Goal: Task Accomplishment & Management: Manage account settings

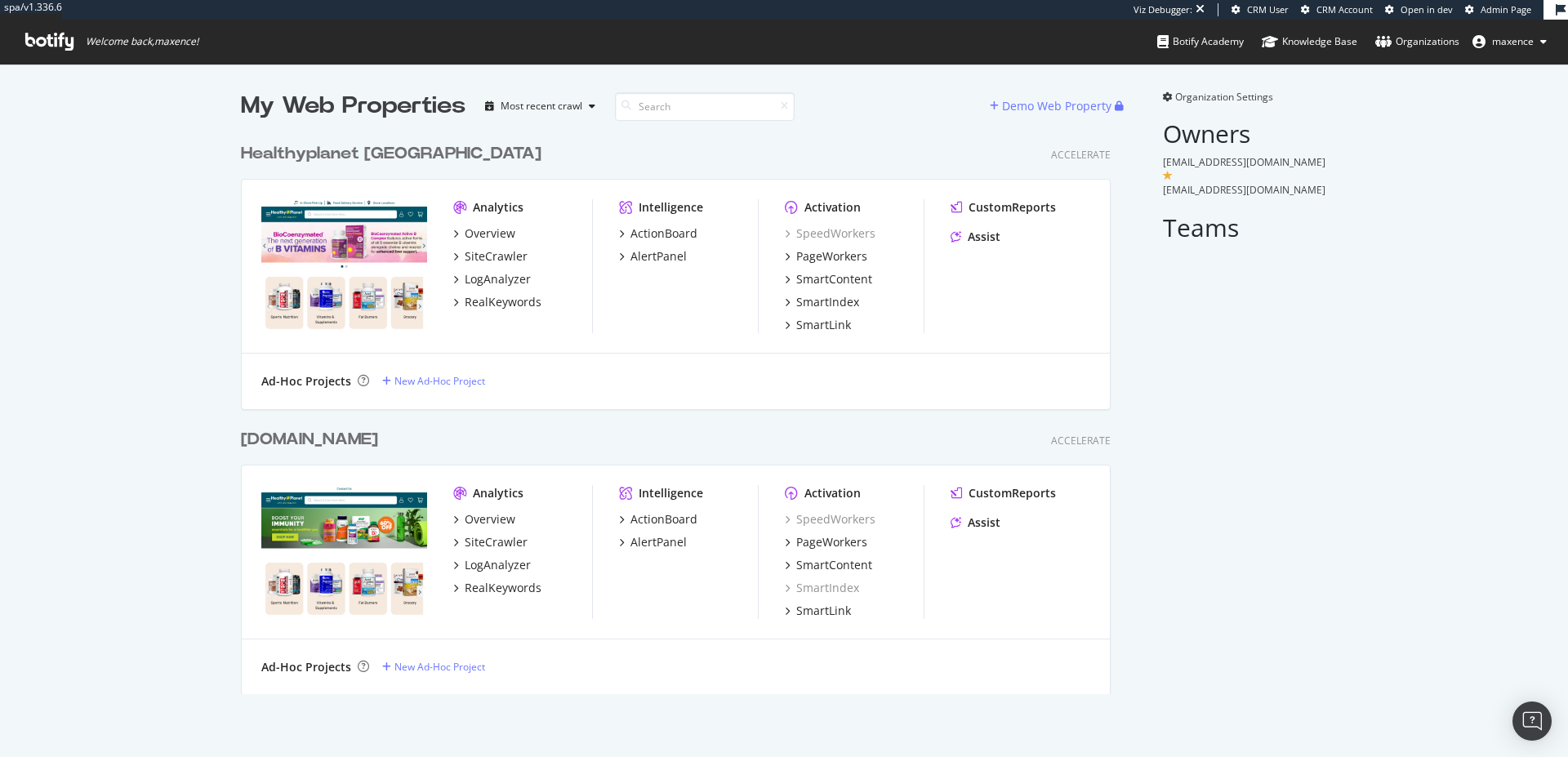
scroll to position [745, 1544]
click at [352, 444] on div "[DOMAIN_NAME]" at bounding box center [309, 440] width 138 height 24
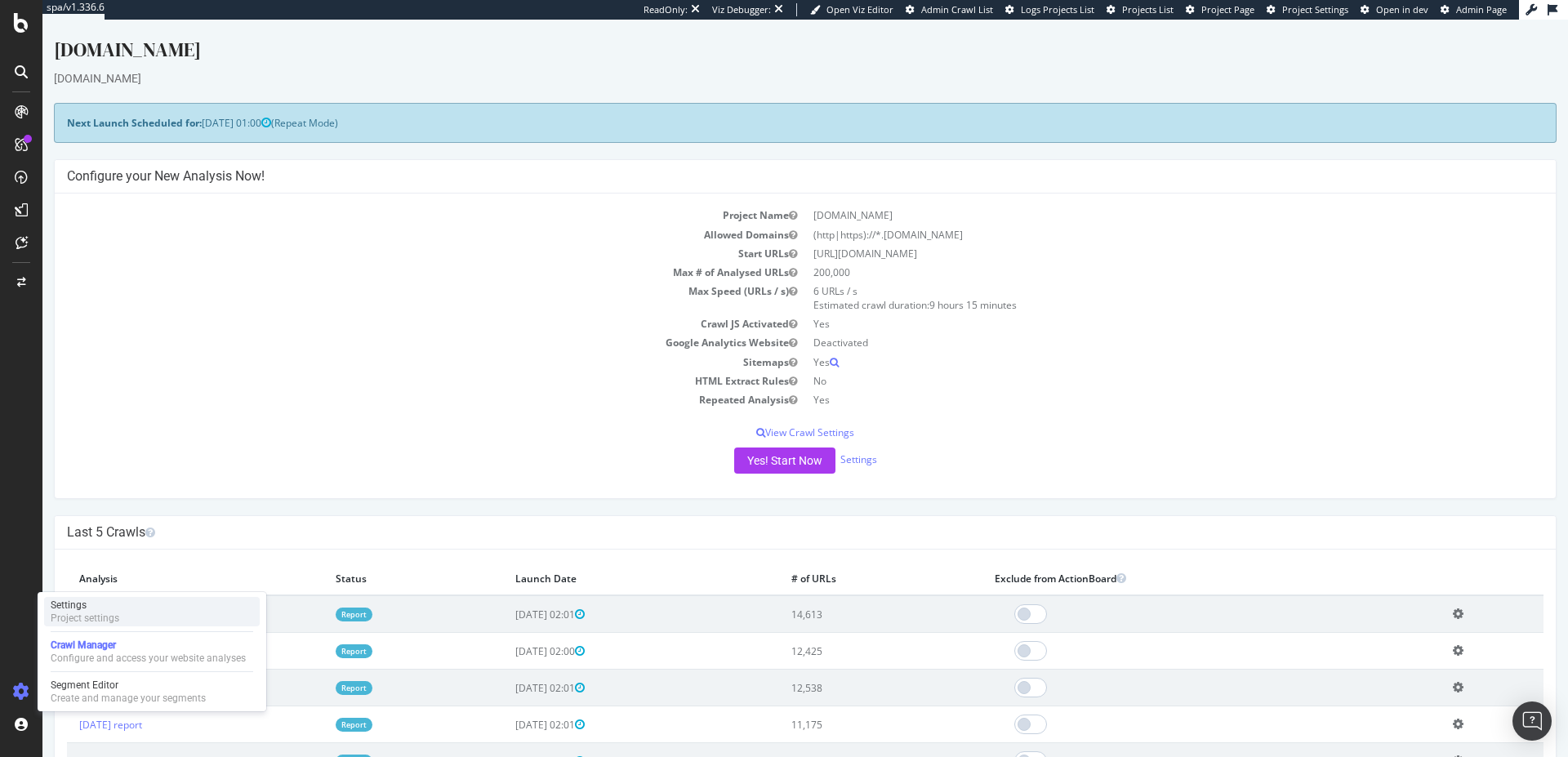
click at [65, 622] on div "Project settings" at bounding box center [85, 619] width 68 height 13
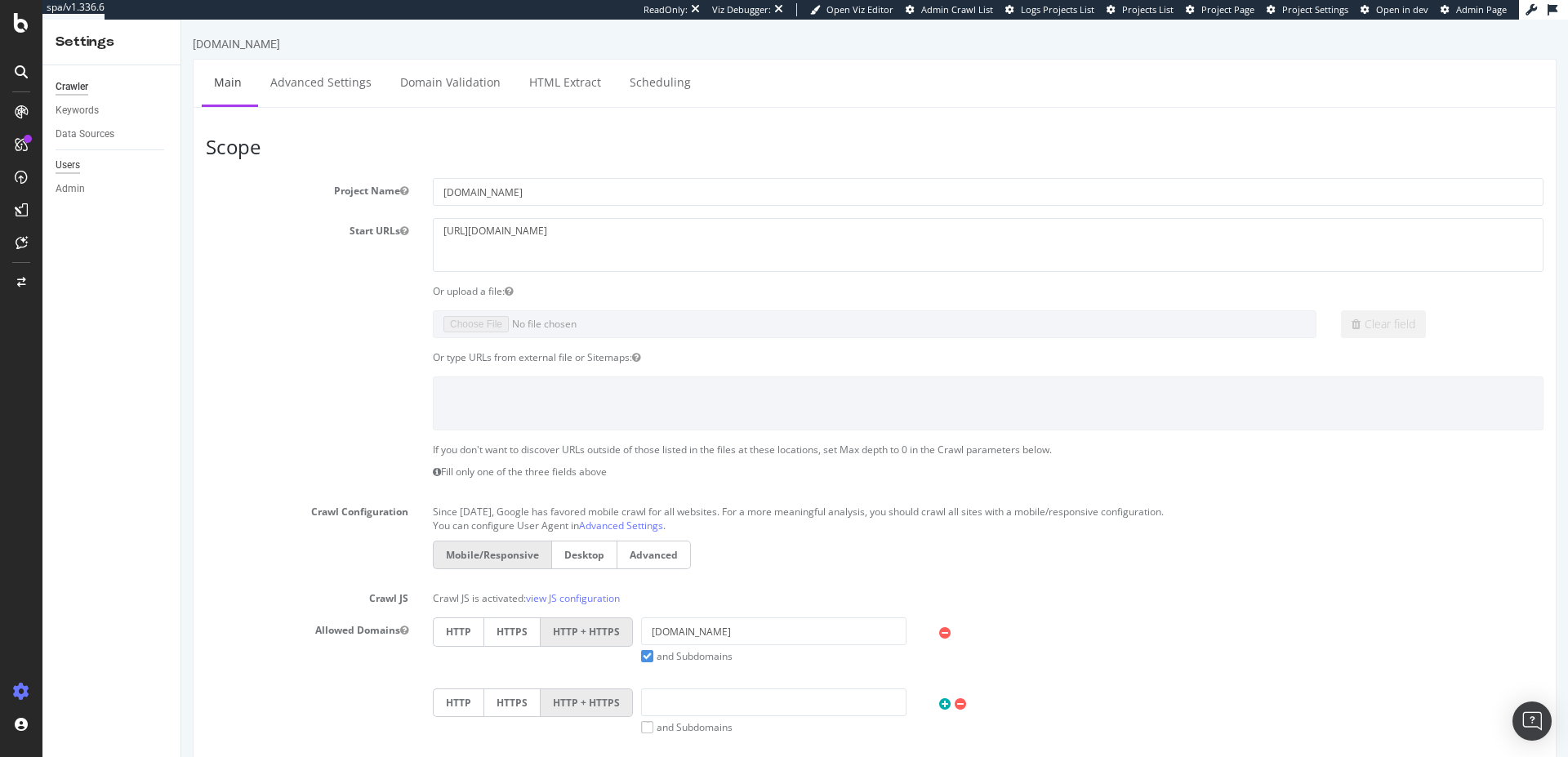
click at [75, 167] on div "Users" at bounding box center [67, 165] width 25 height 18
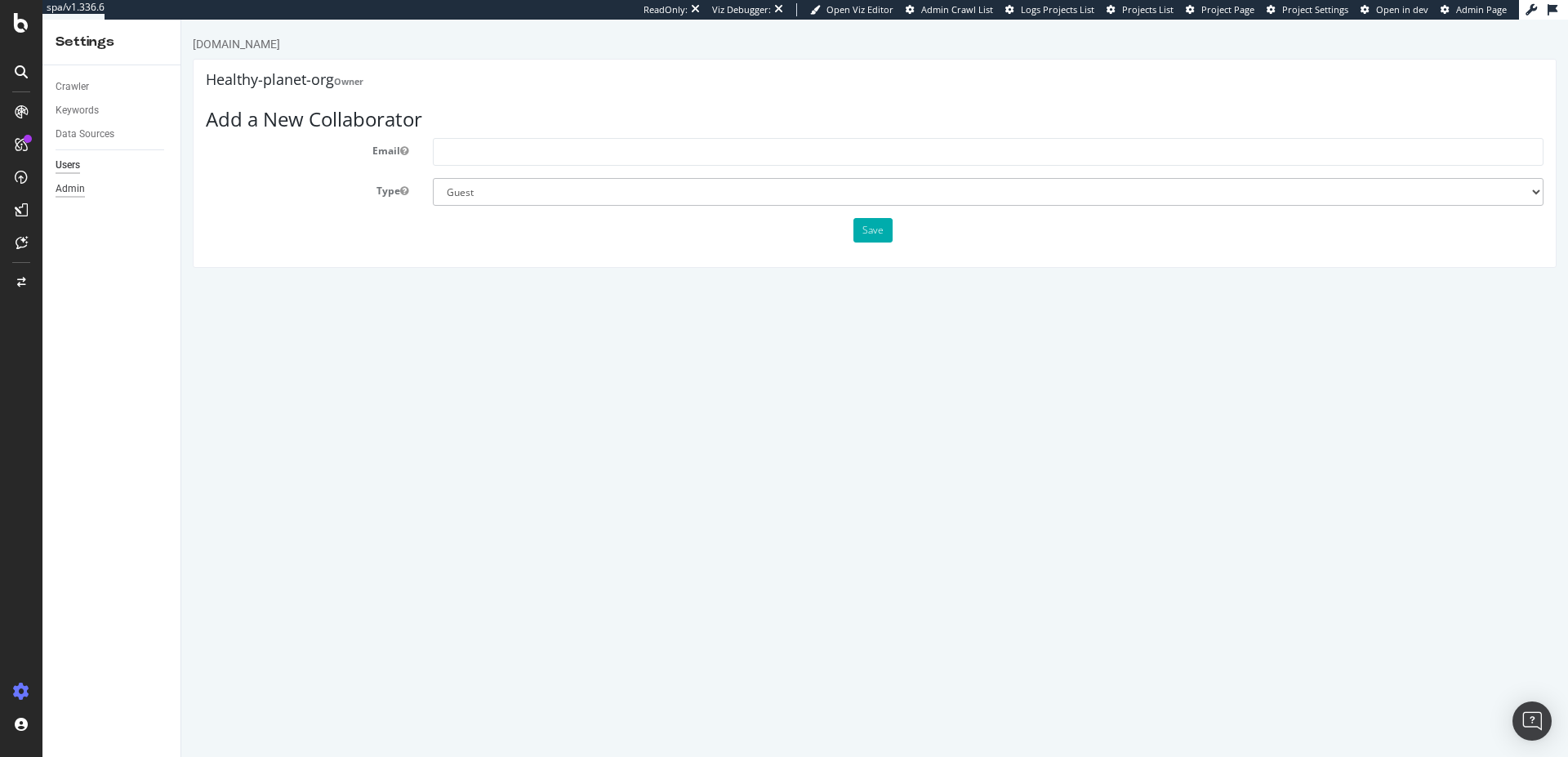
click at [64, 189] on div "Admin" at bounding box center [70, 189] width 30 height 18
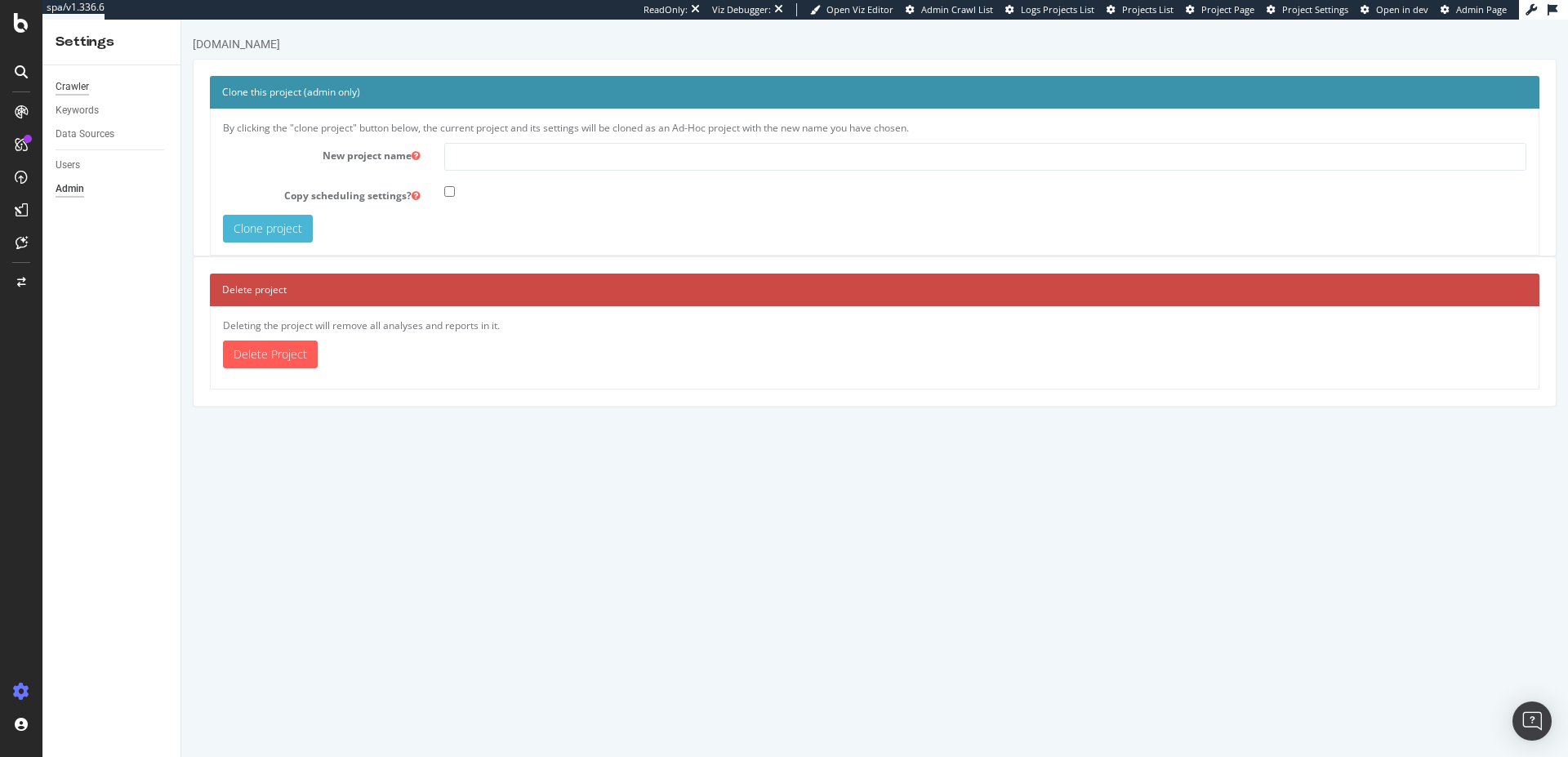
click at [68, 82] on div "Crawler" at bounding box center [72, 87] width 33 height 18
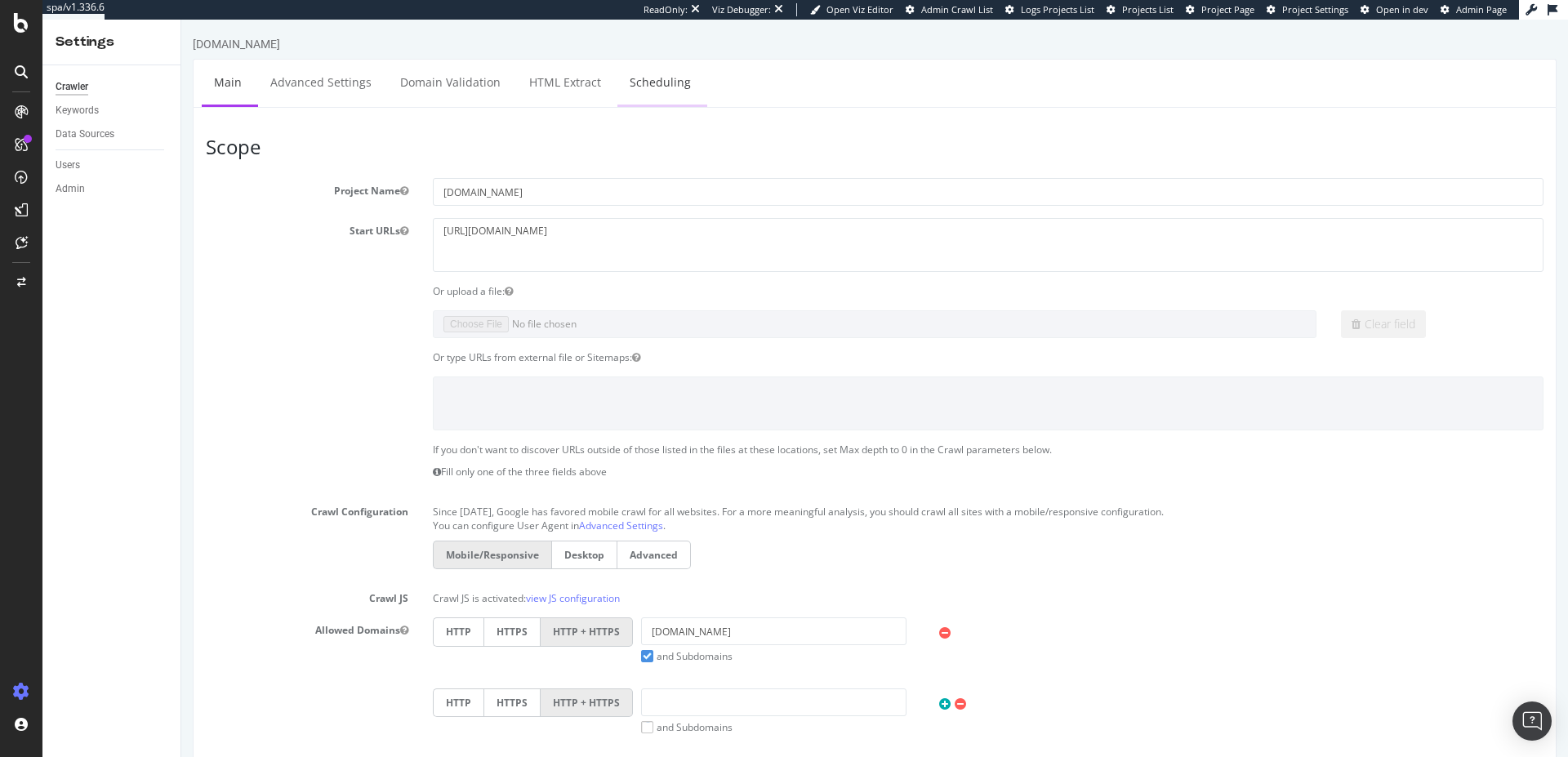
click at [650, 84] on link "Scheduling" at bounding box center [660, 82] width 86 height 45
